Goal: Find specific page/section: Find specific page/section

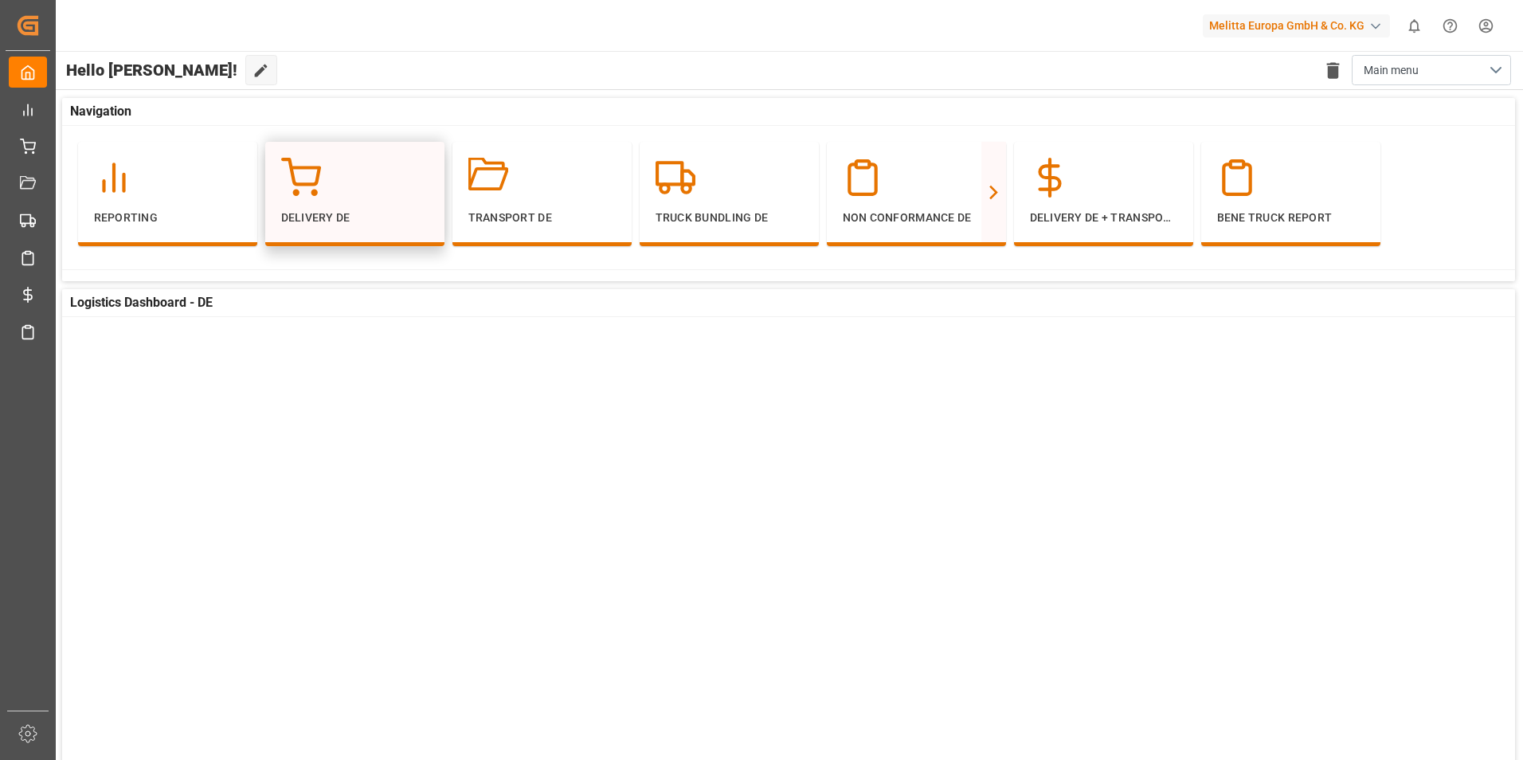
click at [362, 188] on div at bounding box center [354, 178] width 147 height 40
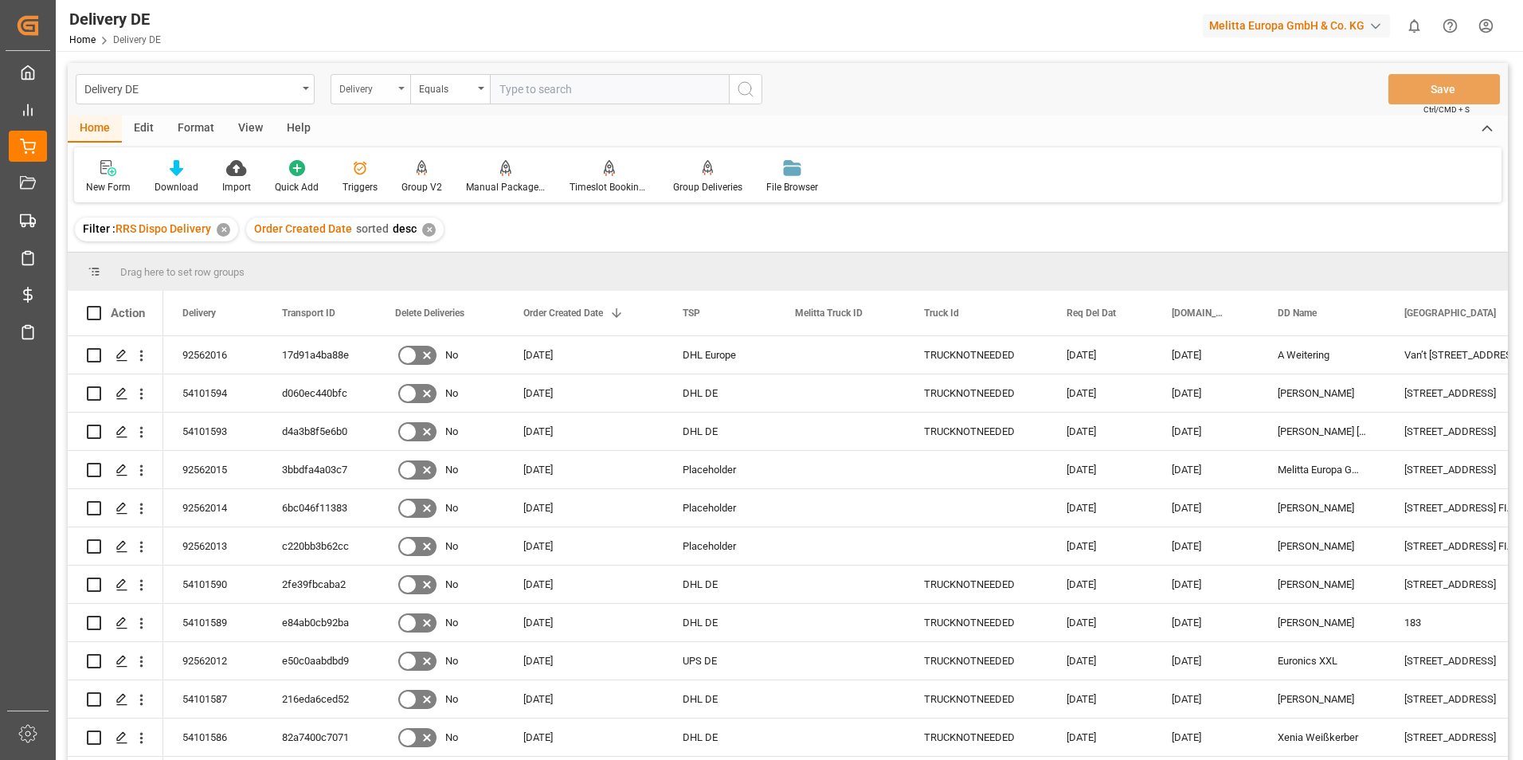
click at [368, 86] on div "Delivery" at bounding box center [366, 87] width 54 height 18
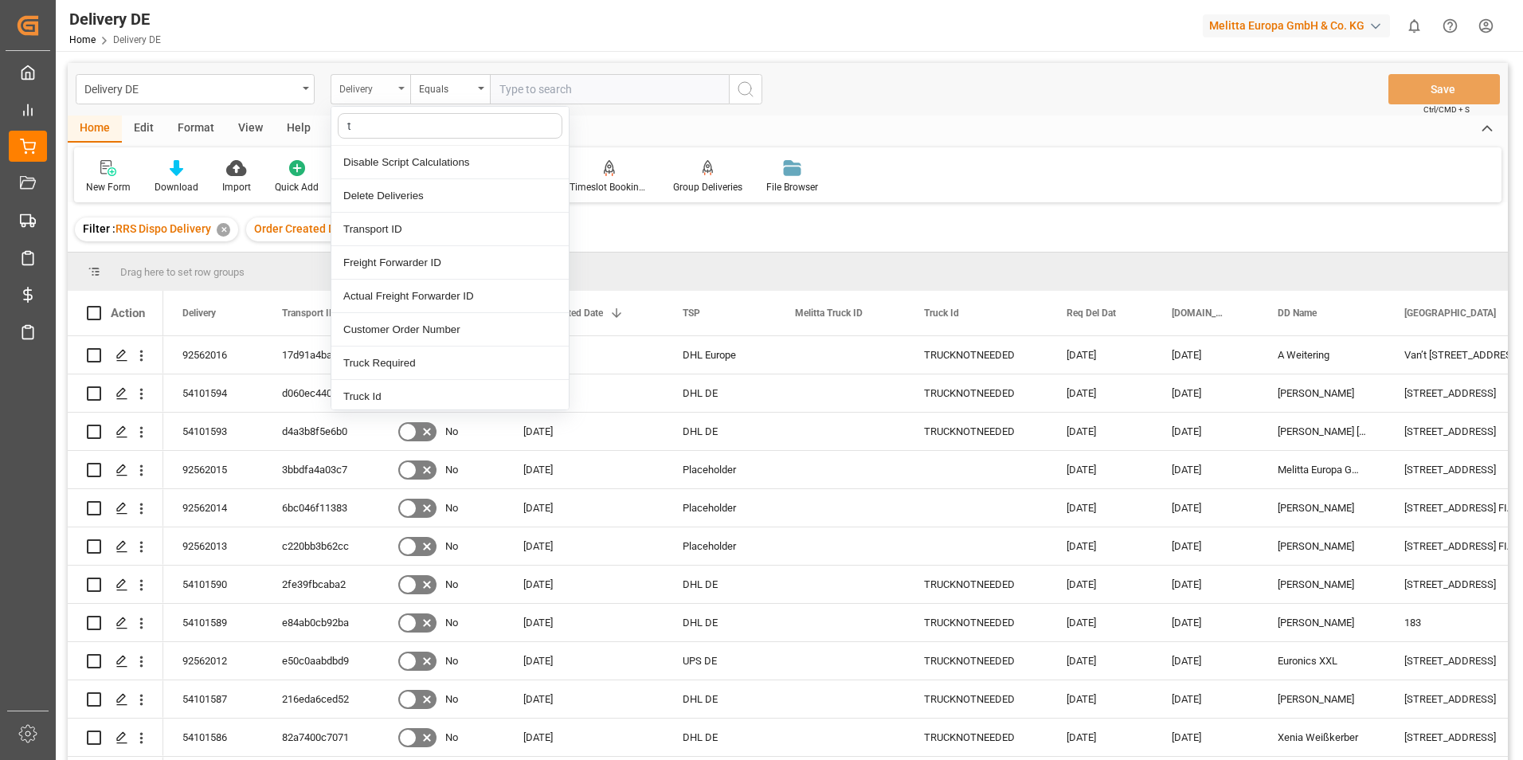
type input "tr"
click at [385, 152] on div "Transport ID" at bounding box center [449, 162] width 237 height 33
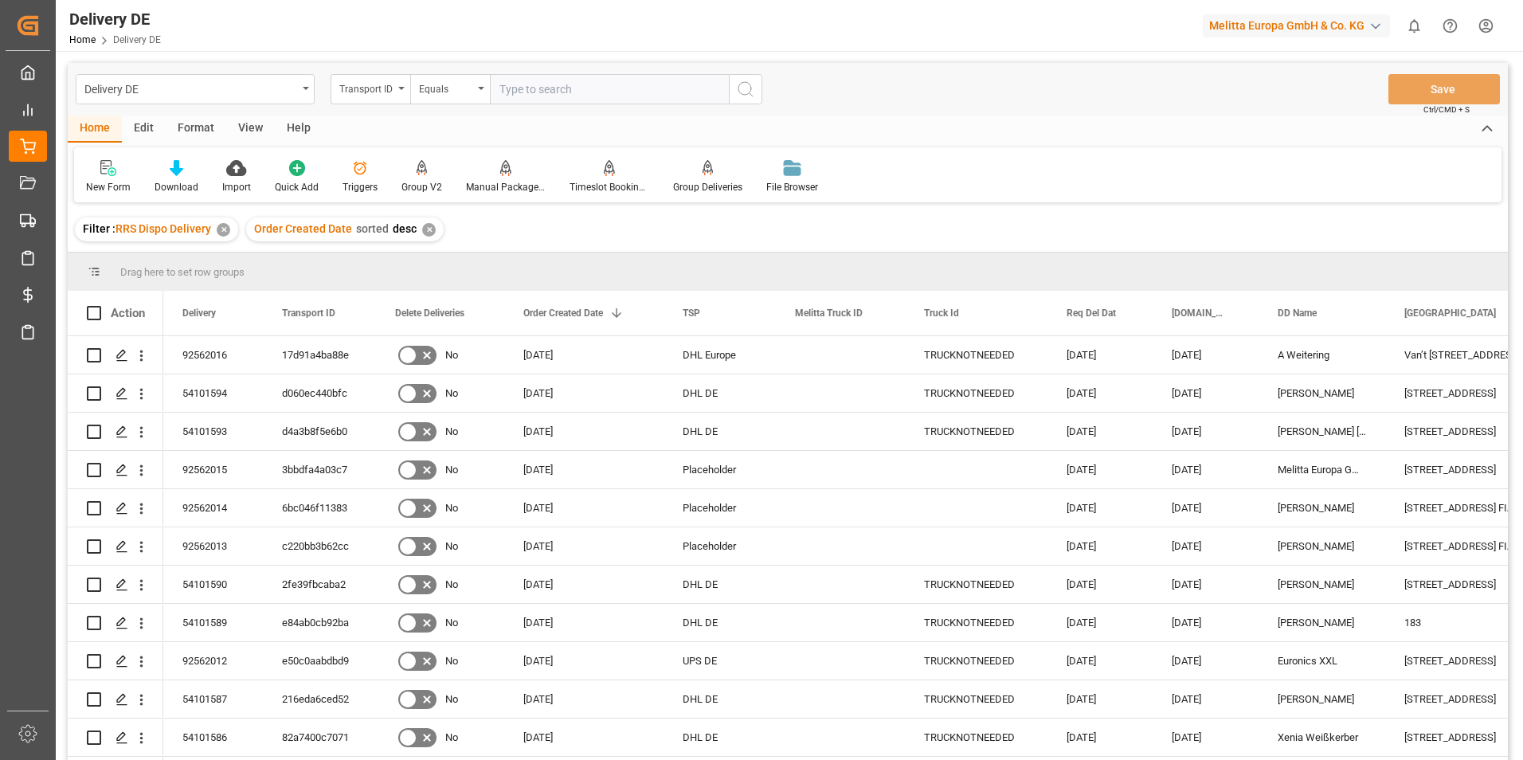
click at [627, 92] on input "text" at bounding box center [609, 89] width 239 height 30
type input "ffd850599dfd"
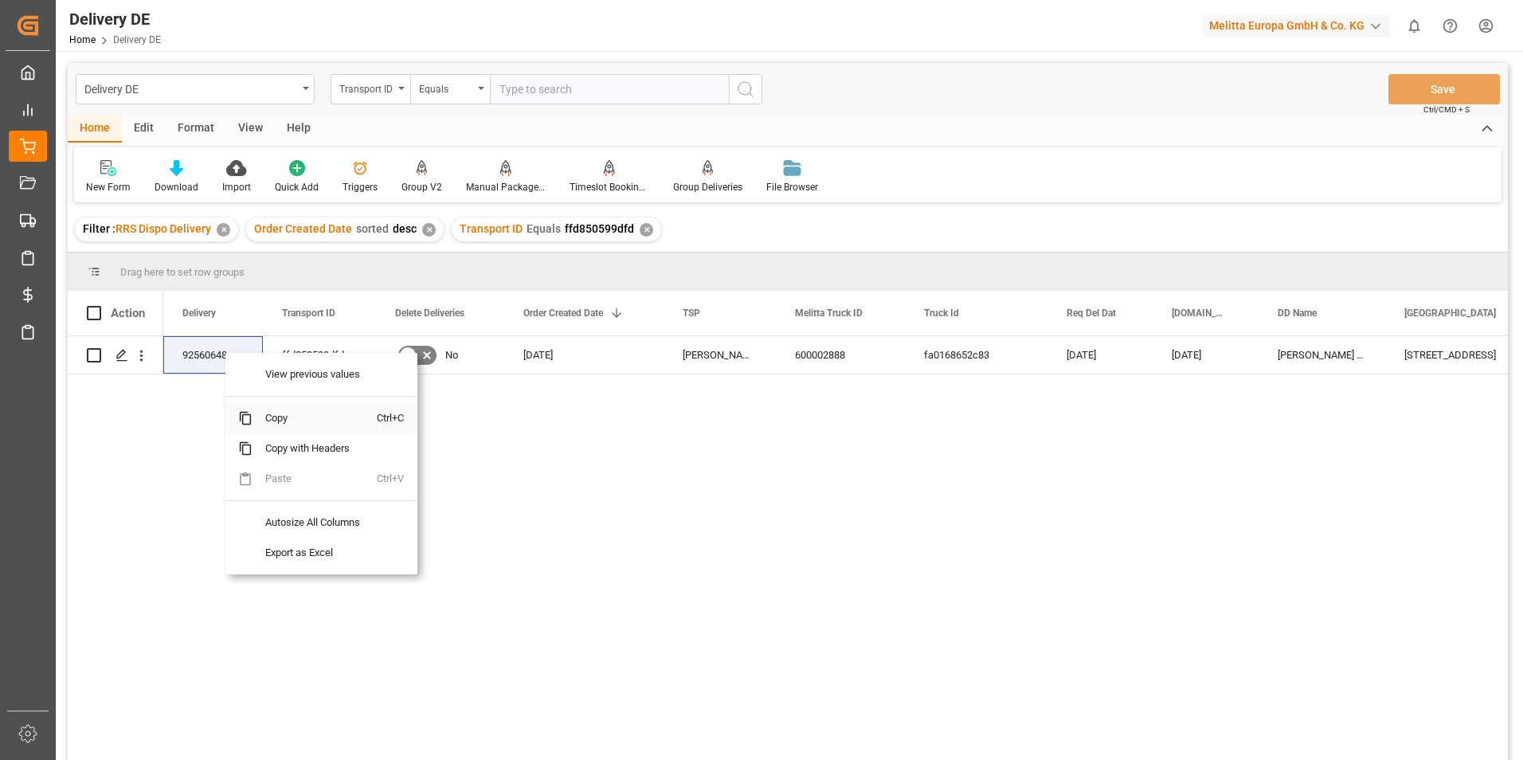
click at [278, 425] on span "Copy" at bounding box center [315, 418] width 124 height 30
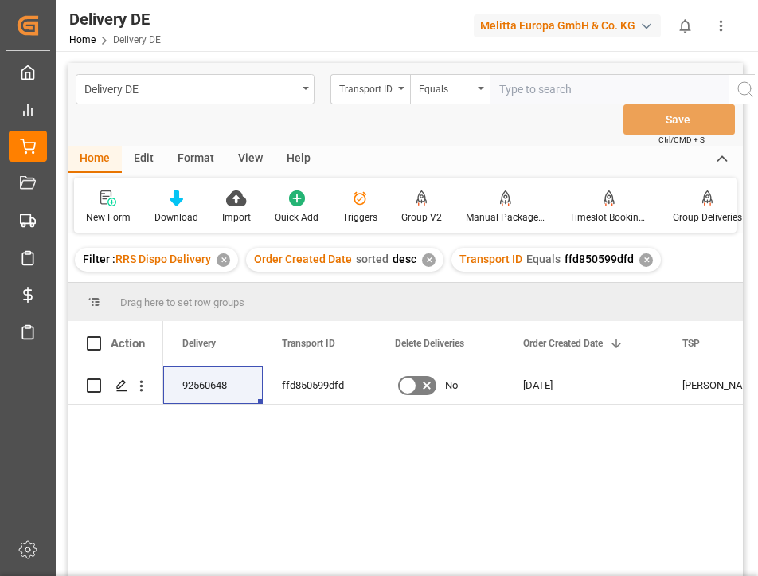
click at [638, 268] on div "Transport ID Equals ffd850599dfd ✕" at bounding box center [557, 260] width 210 height 24
click at [642, 263] on div "✕" at bounding box center [647, 260] width 14 height 14
